Goal: Task Accomplishment & Management: Use online tool/utility

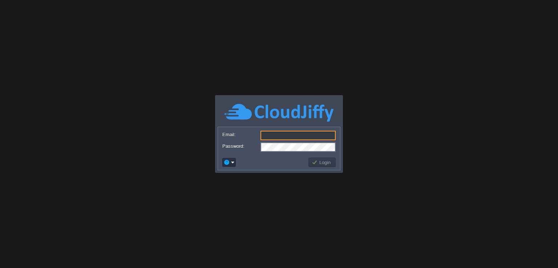
type input "[EMAIL_ADDRESS][DOMAIN_NAME]"
click at [325, 164] on button "Login" at bounding box center [322, 162] width 21 height 7
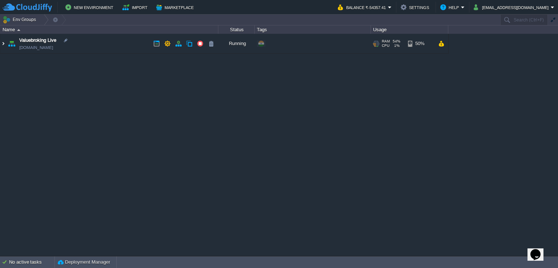
click at [6, 41] on img at bounding box center [3, 44] width 6 height 20
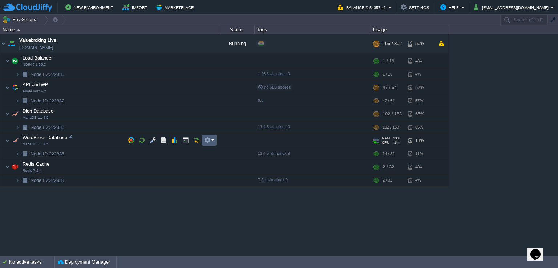
click at [211, 142] on em at bounding box center [209, 140] width 10 height 7
click at [151, 138] on button "button" at bounding box center [153, 140] width 7 height 7
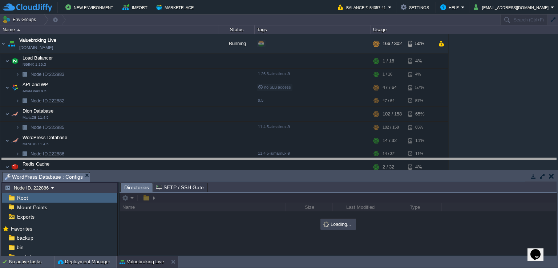
drag, startPoint x: 317, startPoint y: 175, endPoint x: 323, endPoint y: 161, distance: 14.6
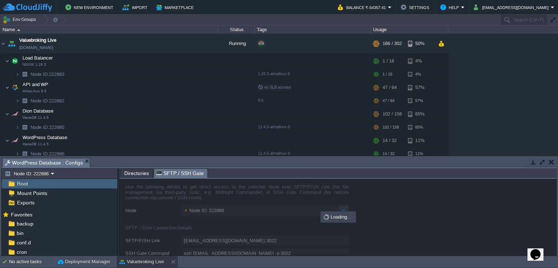
click at [177, 176] on span "SFTP / SSH Gate" at bounding box center [180, 173] width 48 height 9
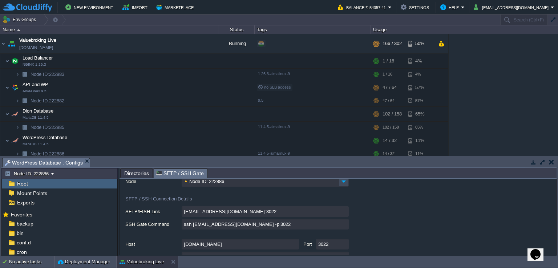
scroll to position [46, 0]
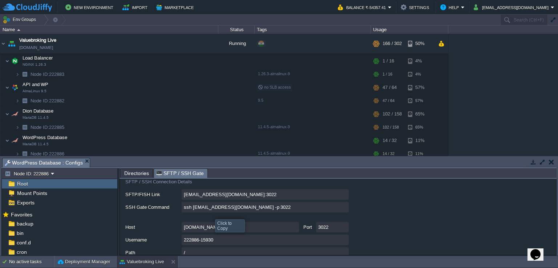
type input "[EMAIL_ADDRESS][DOMAIN_NAME]:3022/afs"
type input "ssh [EMAIL_ADDRESS][DOMAIN_NAME] -p 3022 -t "cd /afs; \$SHELL --login""
type input "/afs"
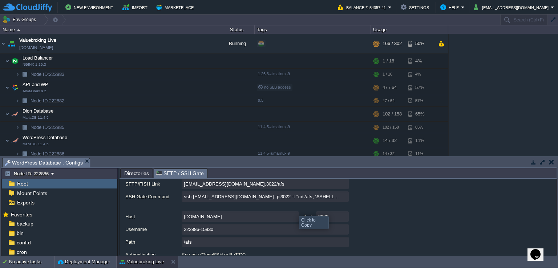
scroll to position [46, 0]
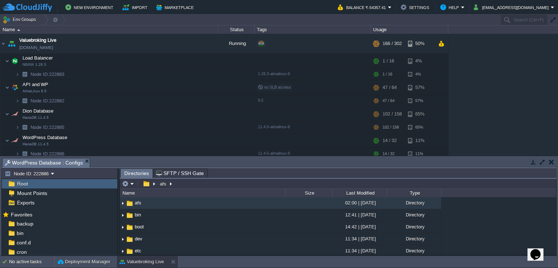
click at [129, 175] on span "Directories" at bounding box center [136, 173] width 25 height 9
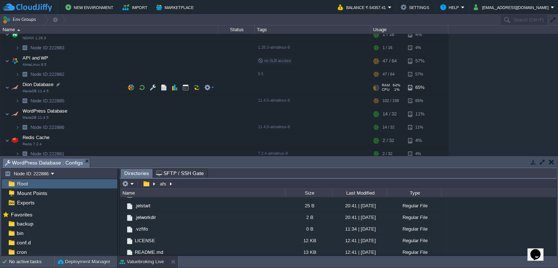
scroll to position [29, 0]
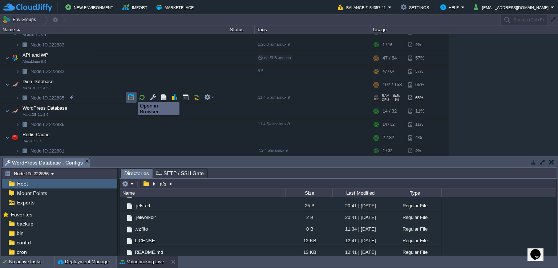
click at [133, 96] on button "button" at bounding box center [131, 97] width 7 height 7
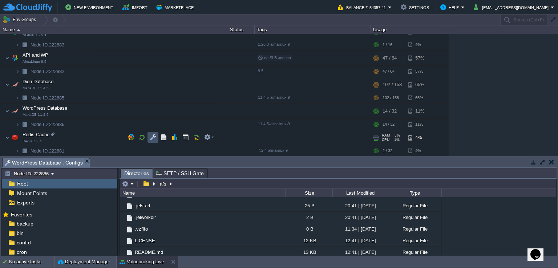
click at [154, 136] on button "button" at bounding box center [153, 137] width 7 height 7
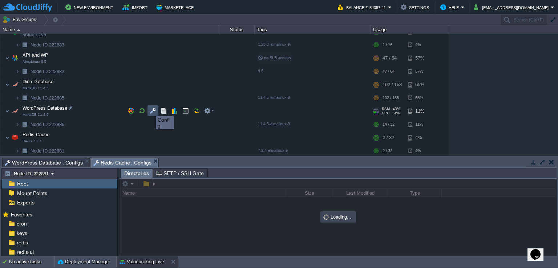
click at [150, 110] on button "button" at bounding box center [153, 111] width 7 height 7
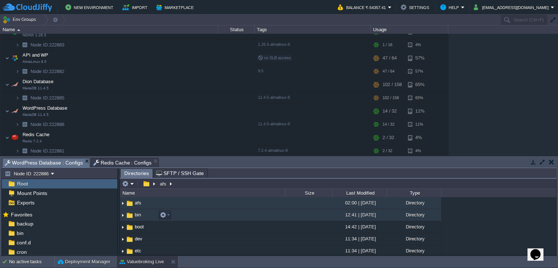
scroll to position [36, 0]
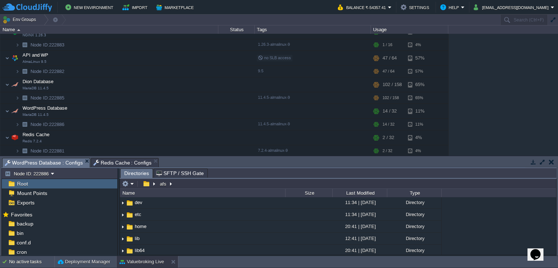
click at [166, 172] on span "SFTP / SSH Gate" at bounding box center [180, 173] width 48 height 9
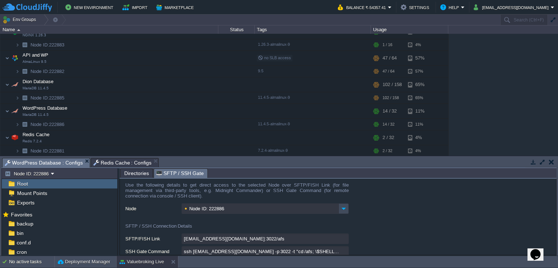
scroll to position [0, 0]
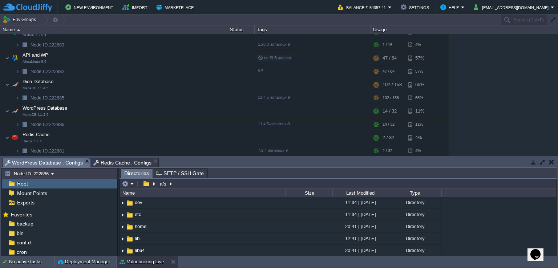
click at [145, 175] on span "Directories" at bounding box center [136, 173] width 25 height 9
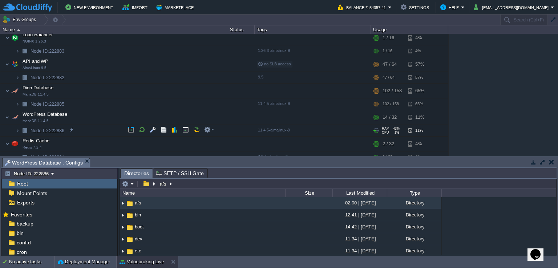
scroll to position [29, 0]
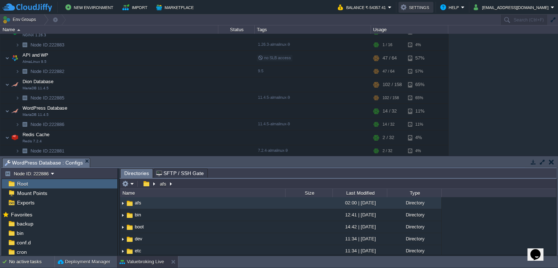
click at [421, 8] on button "Settings" at bounding box center [416, 7] width 31 height 9
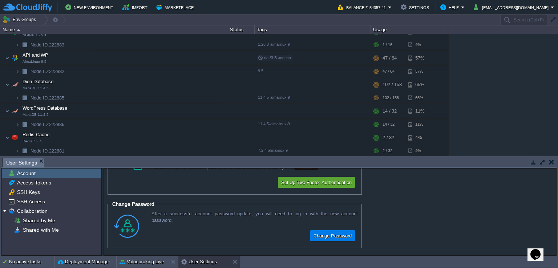
scroll to position [38, 0]
click at [37, 203] on span "SSH Access" at bounding box center [31, 201] width 31 height 7
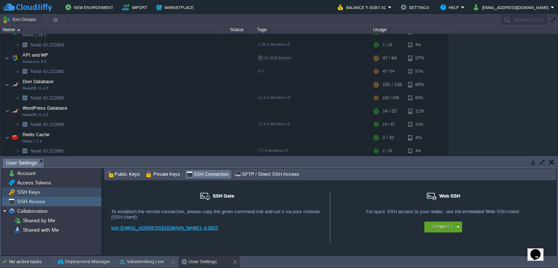
click at [35, 195] on span "SSH Keys" at bounding box center [28, 192] width 25 height 7
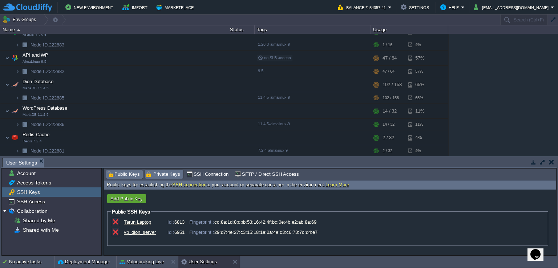
click at [164, 173] on span "Private Keys" at bounding box center [163, 174] width 35 height 8
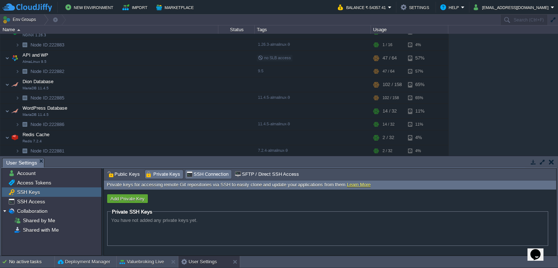
click at [192, 172] on span "SSH Connection" at bounding box center [207, 174] width 42 height 8
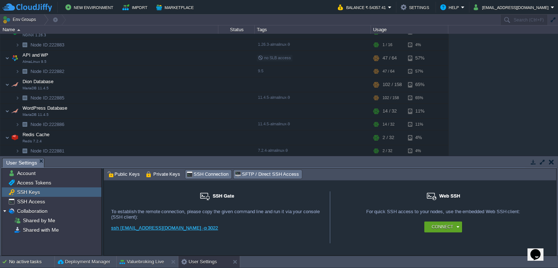
click at [242, 170] on div "SFTP / Direct SSH Access" at bounding box center [268, 174] width 68 height 9
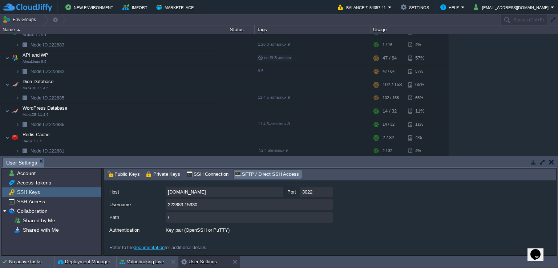
scroll to position [47, 0]
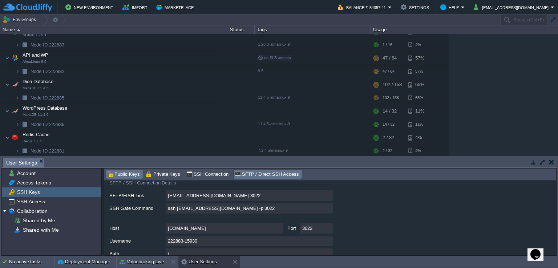
click at [119, 174] on span "Public Keys" at bounding box center [123, 174] width 33 height 8
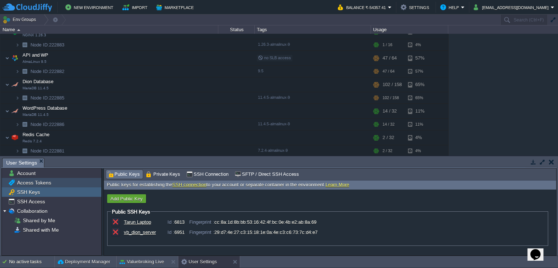
click at [48, 181] on span "Access Tokens" at bounding box center [34, 182] width 37 height 7
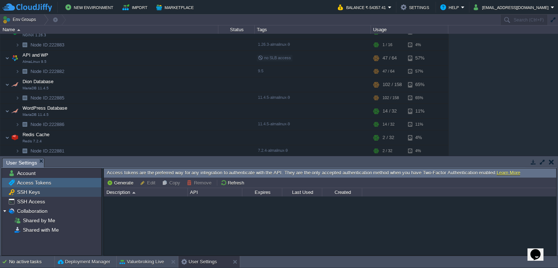
click at [47, 190] on div "SSH Keys" at bounding box center [52, 191] width 100 height 9
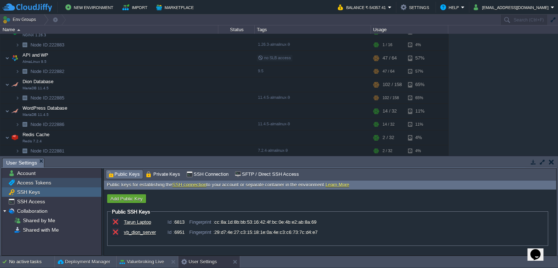
click at [52, 181] on div "Access Tokens" at bounding box center [52, 182] width 100 height 9
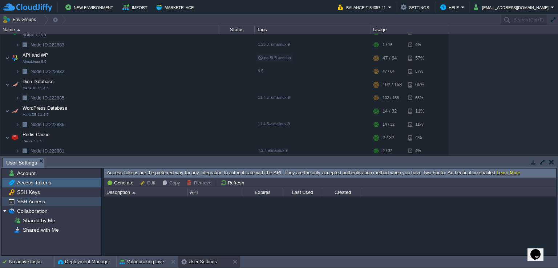
click at [48, 201] on div "SSH Access" at bounding box center [52, 201] width 100 height 9
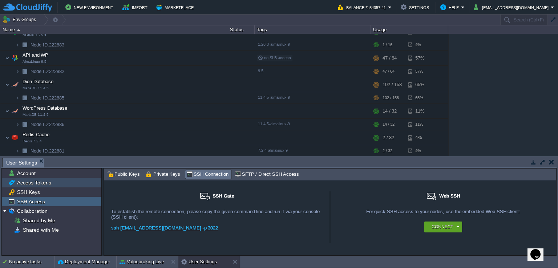
click at [45, 186] on span "Access Tokens" at bounding box center [34, 182] width 37 height 7
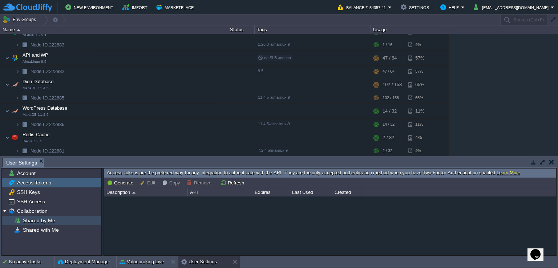
click at [51, 216] on div "Shared by Me" at bounding box center [52, 220] width 100 height 9
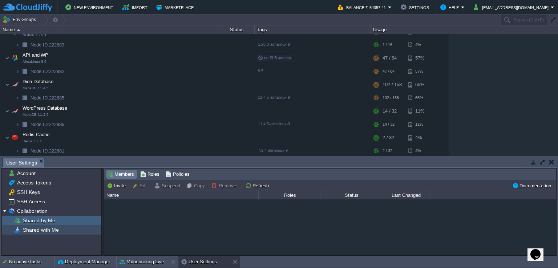
click at [58, 229] on span "Shared with Me" at bounding box center [40, 230] width 39 height 7
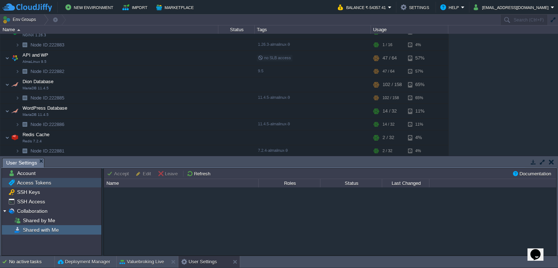
click at [39, 185] on span "Access Tokens" at bounding box center [34, 182] width 37 height 7
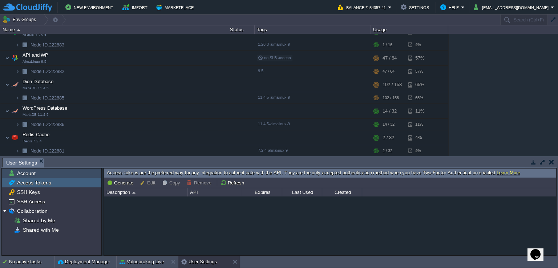
click at [35, 175] on span "Account" at bounding box center [26, 173] width 21 height 7
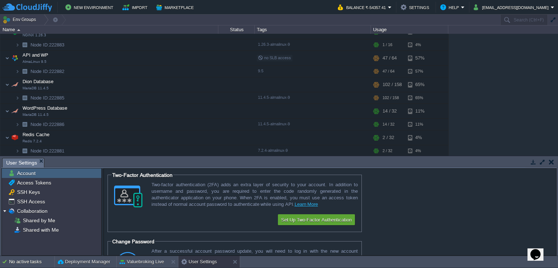
scroll to position [0, 0]
click at [62, 186] on div "Access Tokens" at bounding box center [52, 182] width 100 height 9
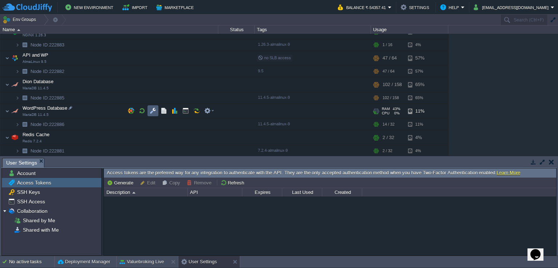
click at [155, 106] on td at bounding box center [153, 110] width 11 height 11
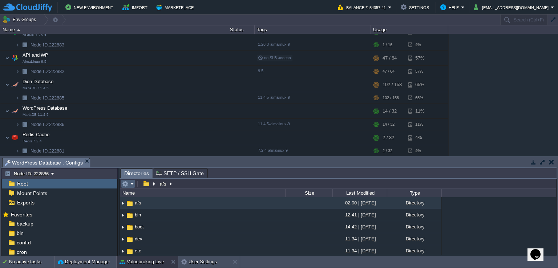
click at [132, 183] on em at bounding box center [128, 184] width 12 height 7
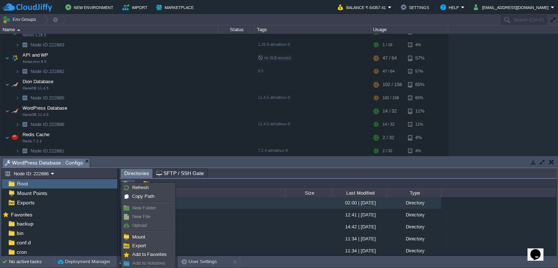
click at [57, 185] on div "Root" at bounding box center [60, 183] width 116 height 9
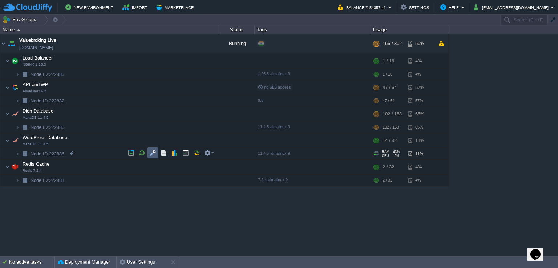
click at [153, 152] on button "button" at bounding box center [153, 153] width 7 height 7
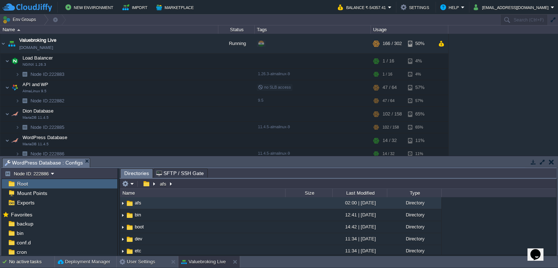
click at [167, 173] on span "SFTP / SSH Gate" at bounding box center [180, 173] width 48 height 9
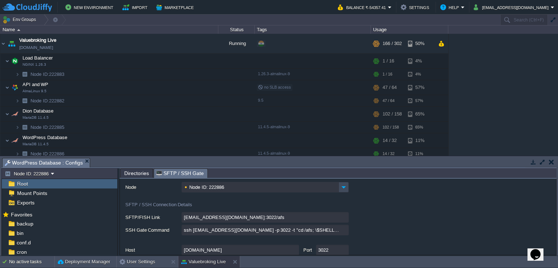
scroll to position [36, 0]
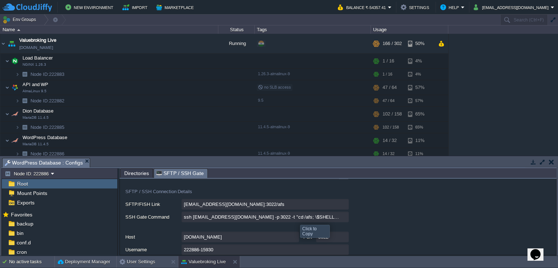
click at [342, 219] on input "ssh [EMAIL_ADDRESS][DOMAIN_NAME] -p 3022 -t "cd /afs; \$SHELL --login"" at bounding box center [265, 217] width 167 height 11
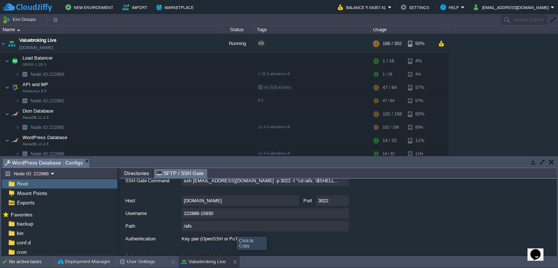
scroll to position [82, 0]
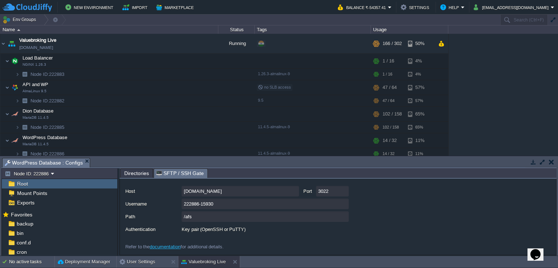
click at [234, 231] on div "Key pair (OpenSSH or PuTTY)" at bounding box center [265, 229] width 167 height 11
click at [202, 230] on div "Key pair (OpenSSH or PuTTY)" at bounding box center [265, 229] width 167 height 11
click at [176, 231] on label "Authentication" at bounding box center [153, 228] width 56 height 9
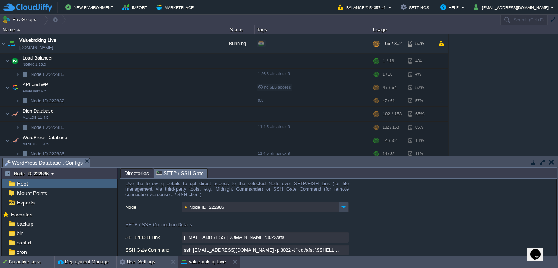
scroll to position [0, 0]
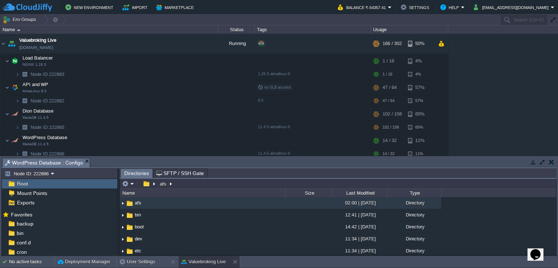
click at [129, 173] on span "Directories" at bounding box center [136, 173] width 25 height 9
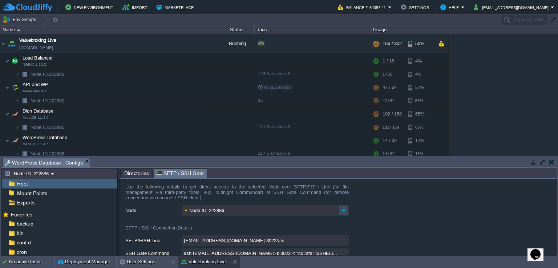
click at [173, 172] on span "SFTP / SSH Gate" at bounding box center [180, 173] width 48 height 9
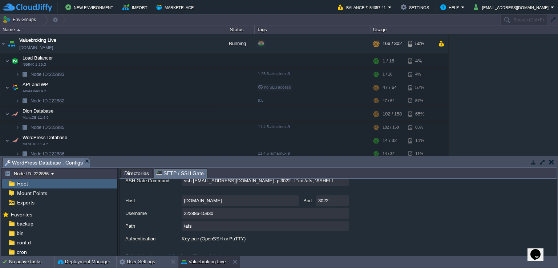
scroll to position [82, 0]
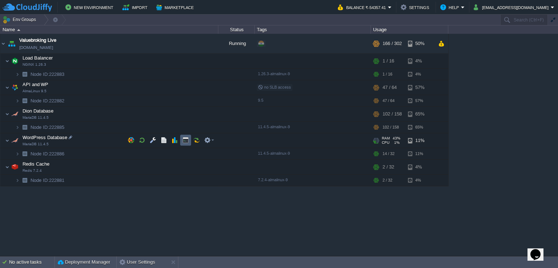
click at [188, 141] on button "button" at bounding box center [185, 140] width 7 height 7
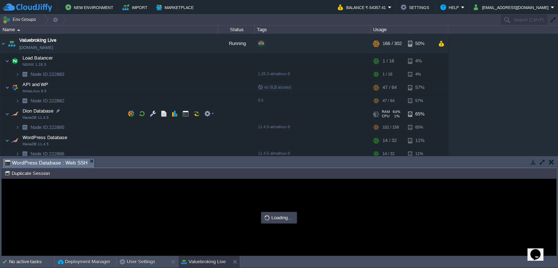
scroll to position [0, 0]
type input "#000000"
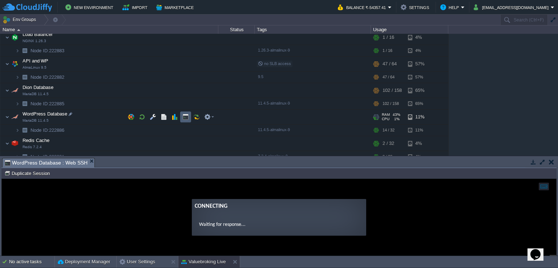
scroll to position [29, 0]
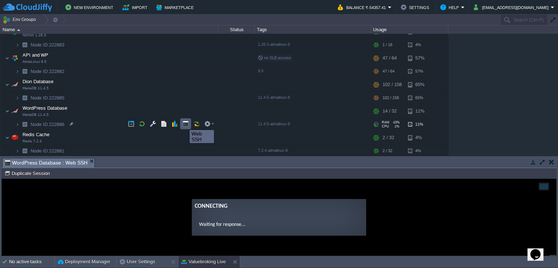
click at [184, 124] on button "button" at bounding box center [185, 124] width 7 height 7
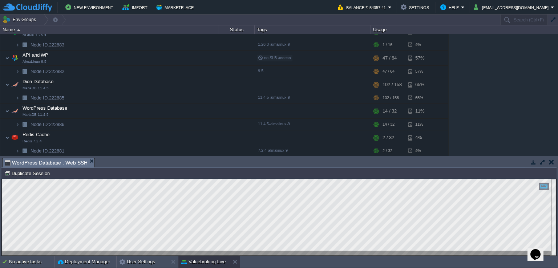
click at [543, 164] on button "button" at bounding box center [542, 162] width 7 height 7
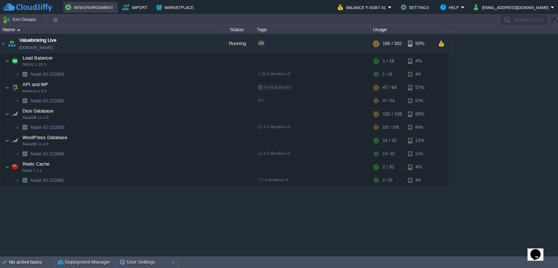
scroll to position [0, 0]
click at [183, 141] on button "button" at bounding box center [185, 140] width 7 height 7
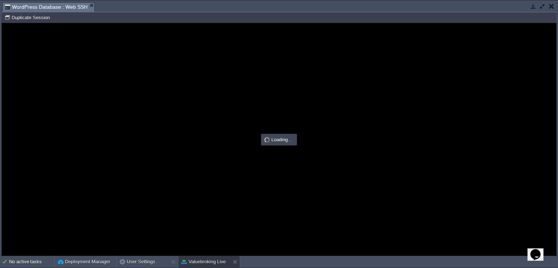
type input "#000000"
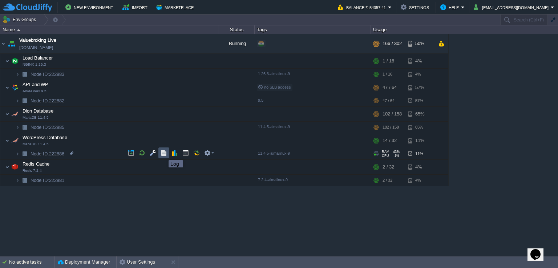
click at [163, 154] on button "button" at bounding box center [164, 153] width 7 height 7
click at [211, 154] on em at bounding box center [209, 153] width 10 height 7
click at [131, 210] on div "Valuebroking Live [DOMAIN_NAME] Running + Add to Env Group RAM 54% CPU 1% 166 /…" at bounding box center [279, 145] width 558 height 222
